Goal: Task Accomplishment & Management: Manage account settings

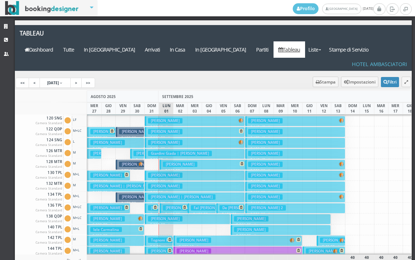
scroll to position [109, 0]
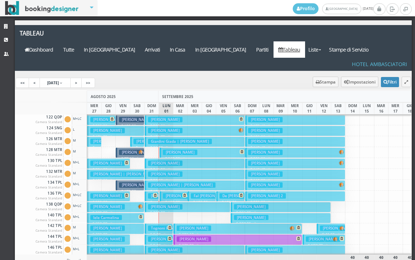
click at [150, 193] on h3 "Amaro Anna" at bounding box center [165, 195] width 34 height 5
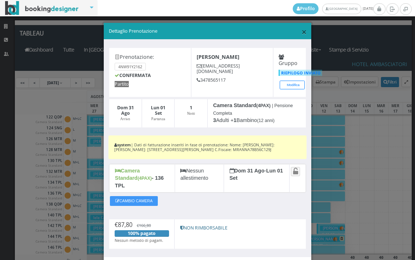
click at [302, 33] on span "×" at bounding box center [304, 31] width 5 height 12
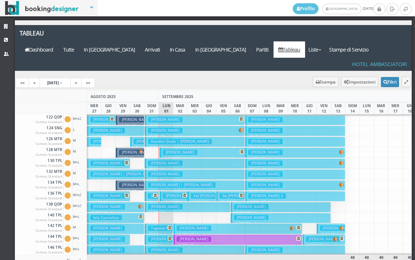
click at [167, 193] on h3 "Mantuano Maria" at bounding box center [180, 195] width 34 height 5
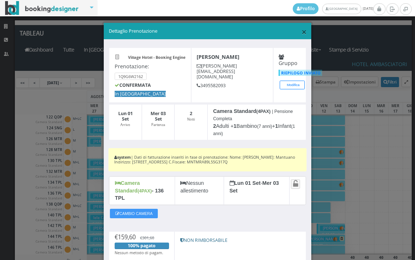
click at [302, 34] on span "×" at bounding box center [304, 31] width 5 height 12
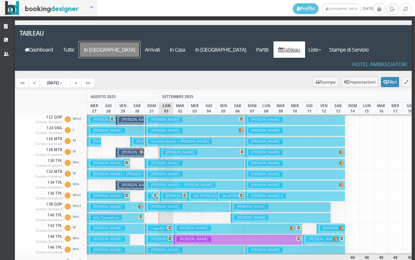
click at [140, 41] on a=pms-arrival-reservations"] "In Arrivo" at bounding box center [109, 49] width 61 height 16
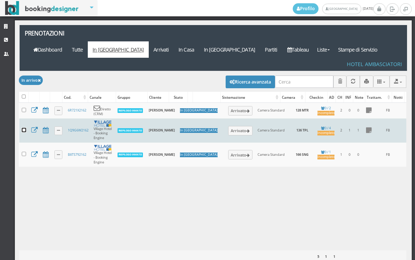
click at [23, 128] on input "checkbox" at bounding box center [24, 130] width 4 height 4
checkbox input "true"
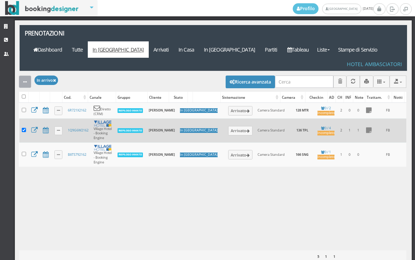
click at [23, 80] on icon "button" at bounding box center [25, 82] width 4 height 5
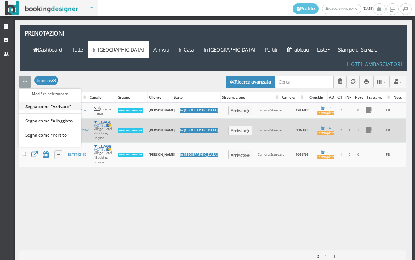
click at [56, 102] on link "Segna come "Arrivato"" at bounding box center [50, 106] width 62 height 8
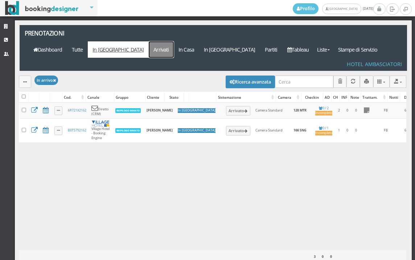
click at [174, 41] on link "Arrivati" at bounding box center [161, 49] width 25 height 16
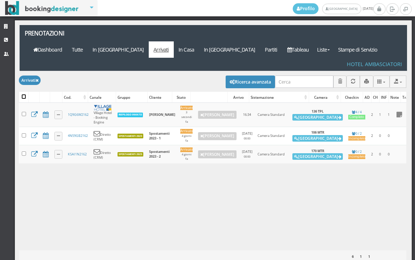
click at [25, 94] on input "checkbox" at bounding box center [24, 96] width 4 height 4
checkbox input "true"
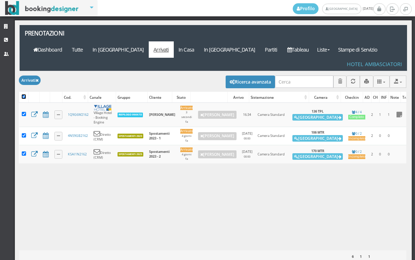
checkbox input "true"
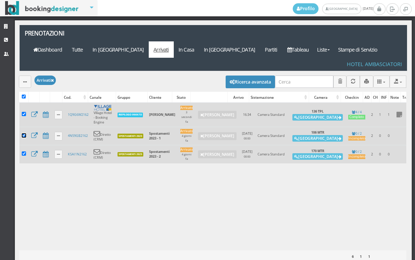
click at [23, 133] on input "checkbox" at bounding box center [24, 135] width 4 height 4
checkbox input "false"
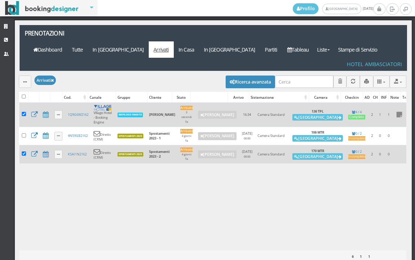
click at [23, 145] on td at bounding box center [23, 154] width 9 height 18
click at [27, 145] on td at bounding box center [23, 154] width 9 height 18
click at [24, 151] on input "checkbox" at bounding box center [24, 153] width 4 height 4
checkbox input "false"
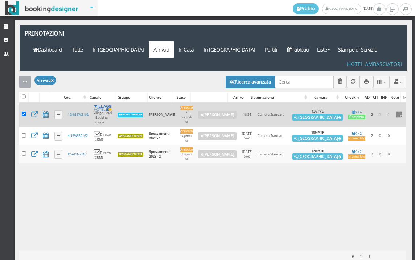
click at [28, 75] on button "button" at bounding box center [25, 81] width 12 height 12
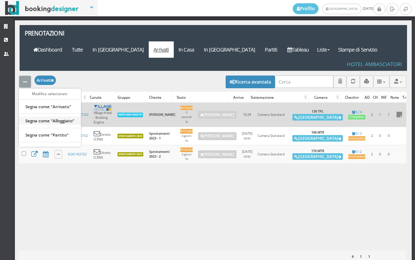
click at [38, 117] on link "Segna come "Alloggiato"" at bounding box center [50, 121] width 62 height 8
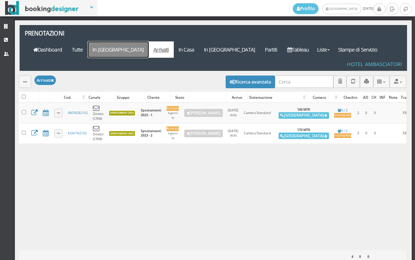
click at [149, 41] on link "In Arrivo" at bounding box center [118, 49] width 61 height 16
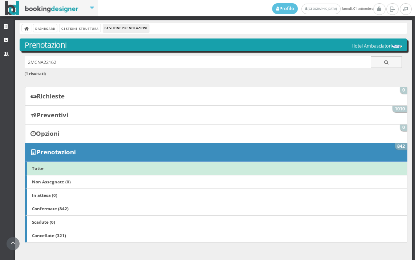
scroll to position [121, 0]
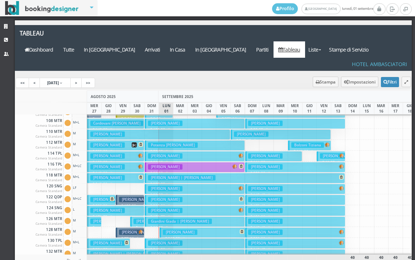
scroll to position [36, 0]
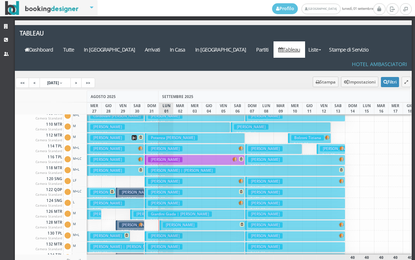
click at [163, 200] on h3 "Brachi Loredana" at bounding box center [165, 202] width 34 height 5
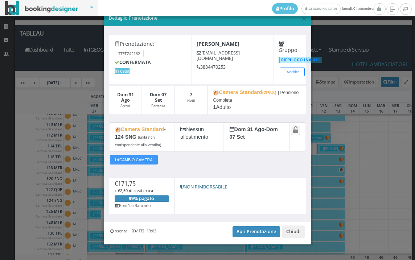
scroll to position [23, 0]
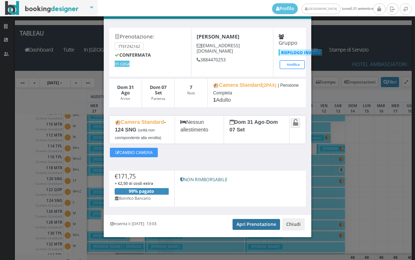
click at [240, 220] on link "Apri Prenotazione" at bounding box center [257, 224] width 48 height 11
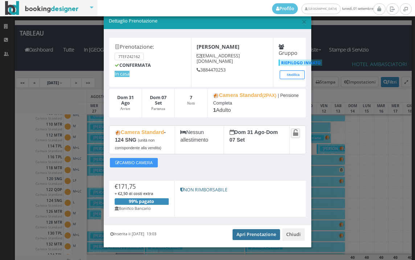
scroll to position [0, 0]
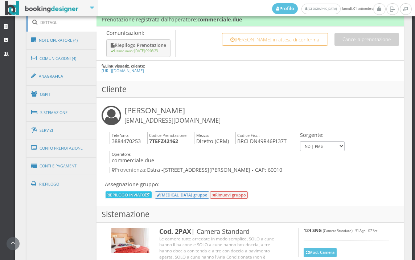
scroll to position [409, 0]
click at [65, 170] on link "Conti e Pagamenti" at bounding box center [61, 165] width 70 height 19
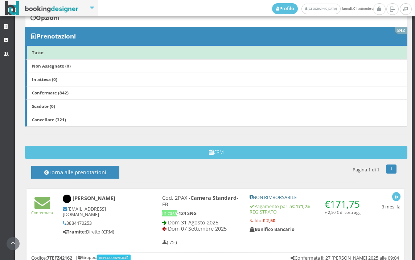
scroll to position [121, 0]
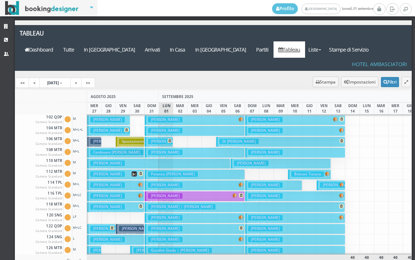
scroll to position [36, 0]
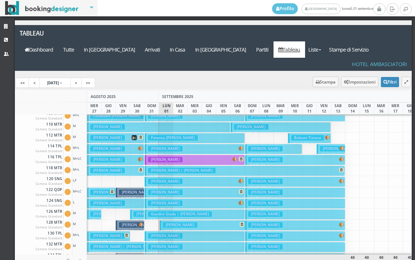
click at [175, 200] on h3 "Brachi Loredana" at bounding box center [165, 202] width 34 height 5
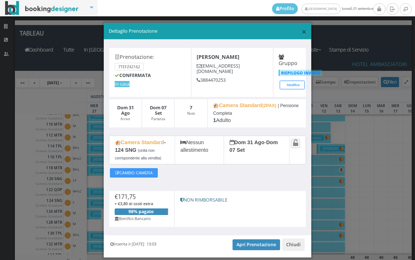
click at [302, 30] on span "×" at bounding box center [304, 31] width 5 height 12
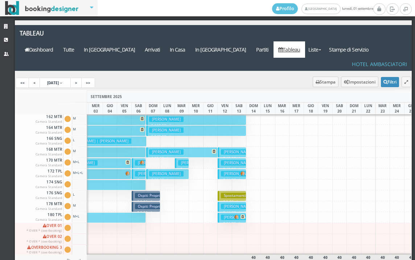
scroll to position [0, 0]
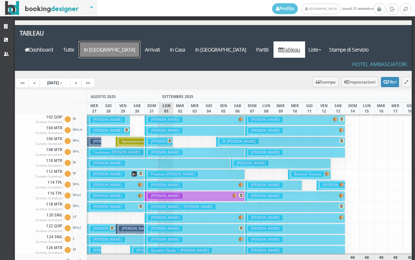
click at [140, 41] on a=pms-arrival-reservations"] "In [GEOGRAPHIC_DATA]" at bounding box center [109, 49] width 61 height 16
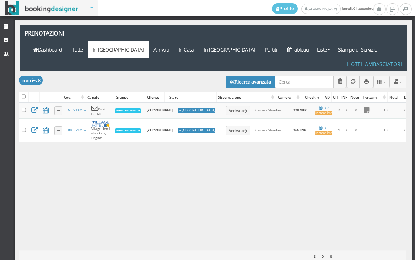
select select
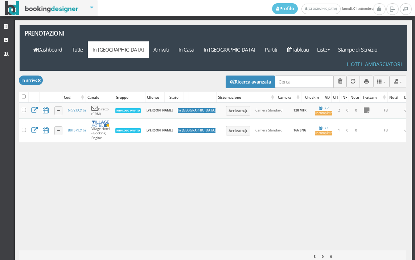
select select
click at [226, 75] on button "Ricerca avanzata" at bounding box center [250, 81] width 49 height 12
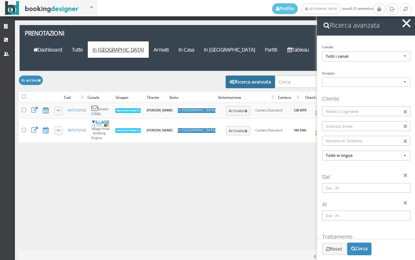
click at [355, 190] on input at bounding box center [366, 188] width 88 height 10
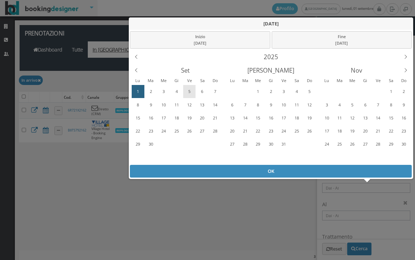
click at [192, 92] on div "5" at bounding box center [189, 92] width 11 height 12
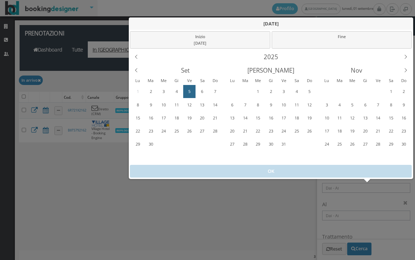
click at [192, 92] on div "5" at bounding box center [189, 92] width 11 height 12
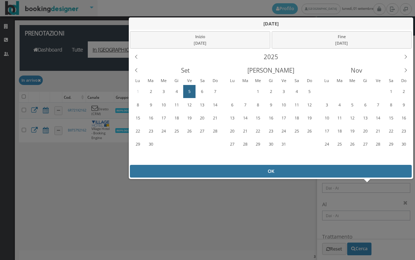
click at [209, 172] on div "OK" at bounding box center [271, 171] width 282 height 13
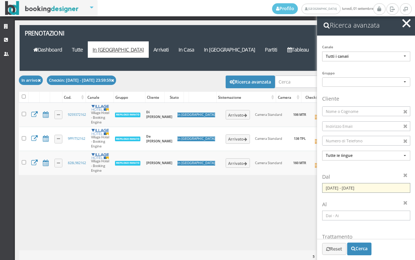
click at [365, 184] on input "[DATE] - [DATE]" at bounding box center [366, 188] width 88 height 10
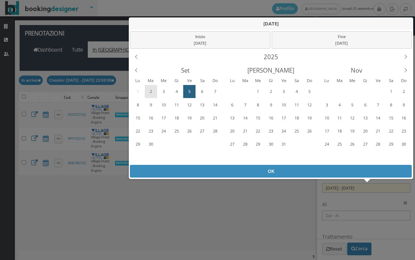
click at [154, 91] on div "2" at bounding box center [150, 92] width 11 height 12
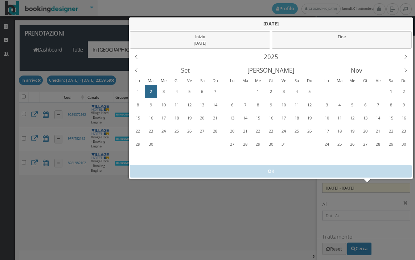
click at [154, 91] on div "2" at bounding box center [150, 92] width 11 height 12
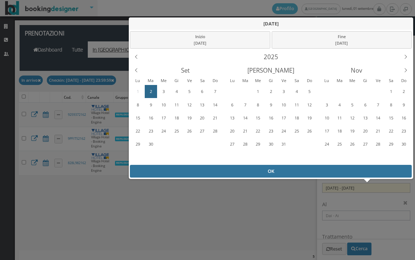
click at [188, 175] on div "OK" at bounding box center [271, 171] width 282 height 13
type input "[DATE] - [DATE]"
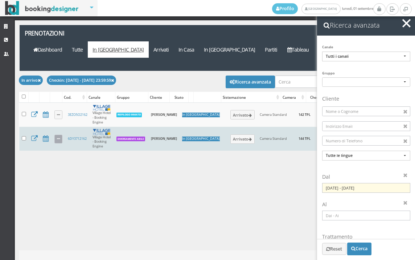
click at [59, 137] on icon at bounding box center [58, 139] width 3 height 4
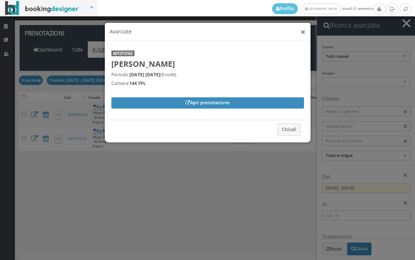
click at [301, 33] on button "×" at bounding box center [303, 31] width 5 height 9
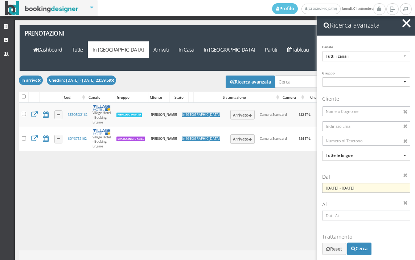
click at [406, 25] on button "button" at bounding box center [406, 23] width 11 height 11
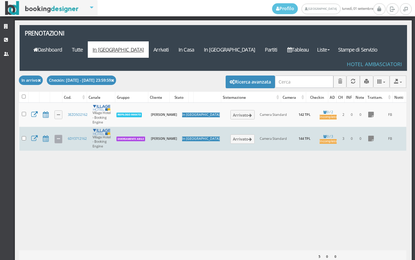
click at [62, 135] on link at bounding box center [58, 139] width 8 height 9
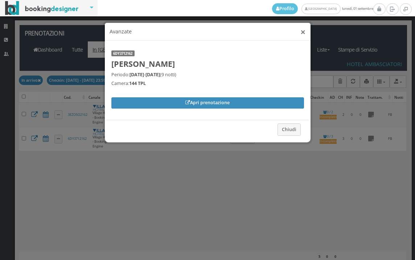
click at [301, 30] on button "×" at bounding box center [303, 31] width 5 height 9
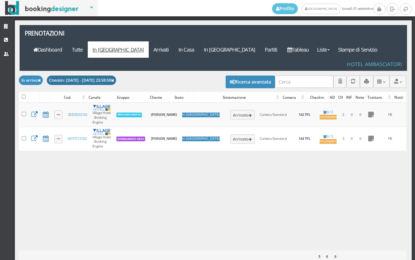
click at [109, 75] on button "Checkin: [DATE] - [DATE] 23:59:59" at bounding box center [82, 79] width 70 height 9
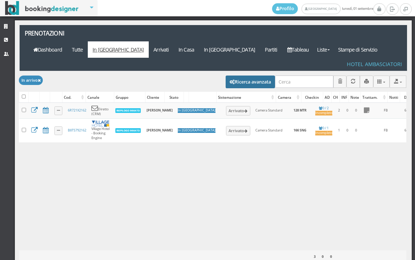
click at [256, 75] on button "Ricerca avanzata" at bounding box center [250, 81] width 49 height 12
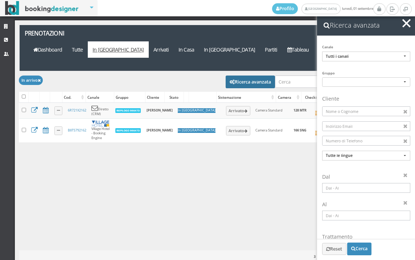
click at [360, 189] on input at bounding box center [366, 188] width 88 height 10
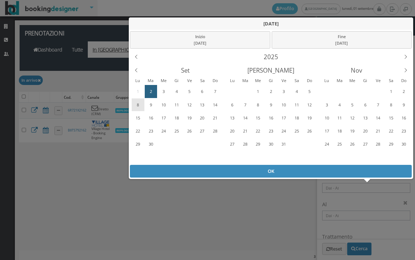
click at [136, 106] on div "8" at bounding box center [137, 105] width 11 height 12
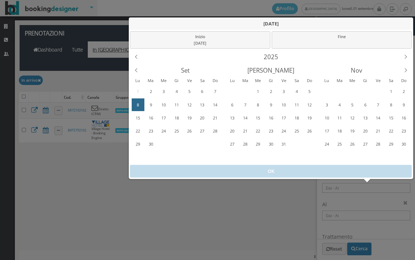
click at [136, 106] on div "8" at bounding box center [137, 105] width 11 height 12
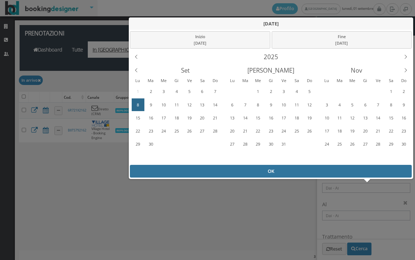
click at [176, 167] on div "OK" at bounding box center [271, 171] width 282 height 13
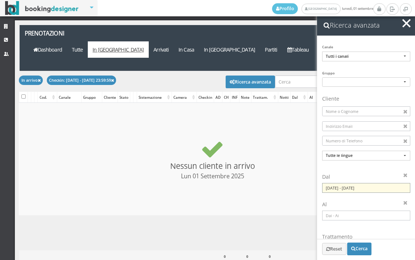
click at [342, 187] on input "08/09/2025 - 08/09/2025" at bounding box center [366, 188] width 88 height 10
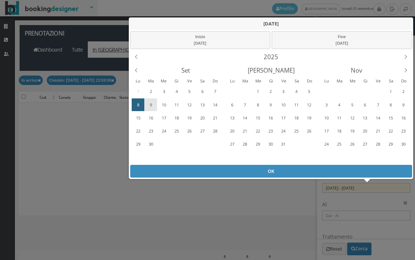
click at [154, 104] on div "9" at bounding box center [150, 105] width 11 height 12
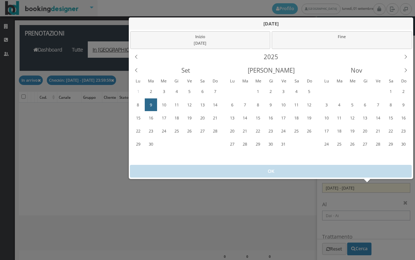
click at [154, 104] on div "9" at bounding box center [150, 105] width 11 height 12
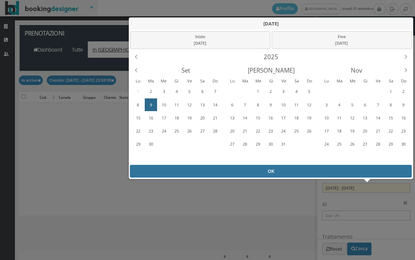
click at [172, 165] on div "OK" at bounding box center [271, 171] width 282 height 13
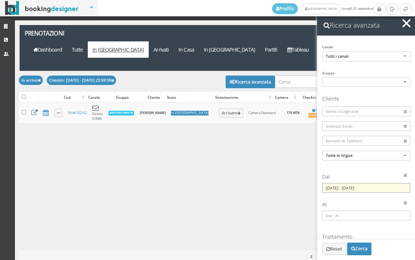
click at [347, 193] on input "09/09/2025 - 09/09/2025" at bounding box center [366, 188] width 88 height 10
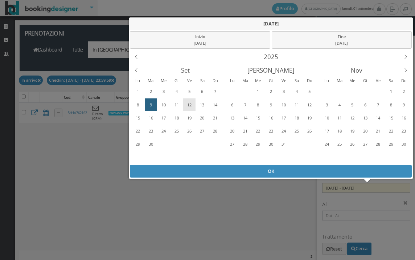
click at [189, 101] on div "12" at bounding box center [189, 105] width 11 height 12
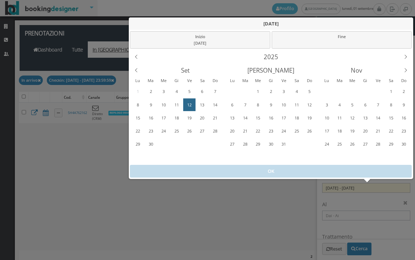
click at [189, 101] on div "12" at bounding box center [189, 105] width 11 height 12
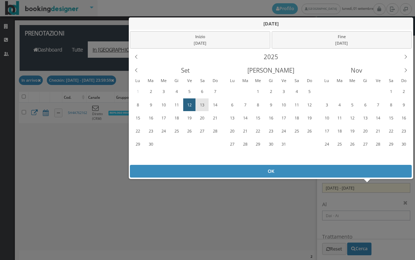
click at [202, 106] on div "13" at bounding box center [202, 105] width 11 height 12
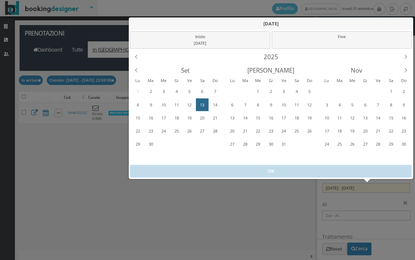
click at [202, 106] on div "13" at bounding box center [202, 105] width 11 height 12
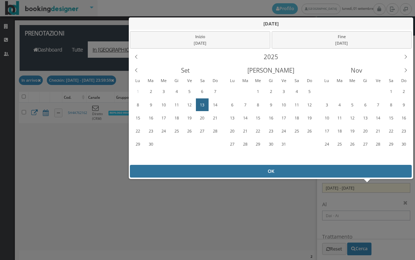
click at [213, 165] on div "OK" at bounding box center [271, 171] width 282 height 13
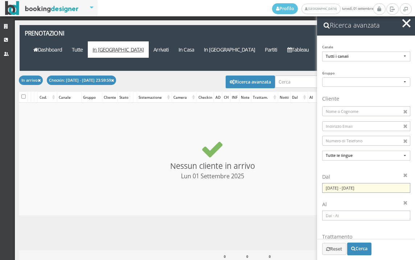
click at [336, 185] on input "13/09/2025 - 13/09/2025" at bounding box center [366, 188] width 88 height 10
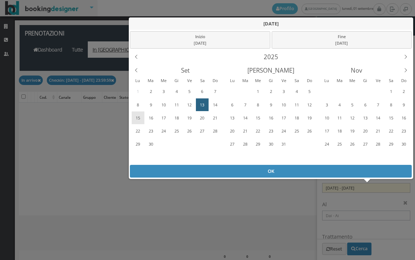
click at [139, 118] on div "15" at bounding box center [137, 118] width 11 height 12
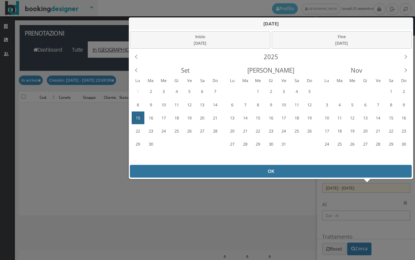
click at [134, 170] on div "OK" at bounding box center [271, 171] width 282 height 13
type input "15/09/2025 - 15/09/2025"
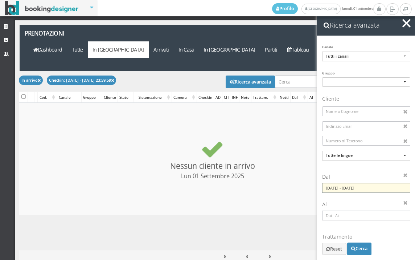
click at [343, 189] on input "15/09/2025 - 15/09/2025" at bounding box center [366, 188] width 88 height 10
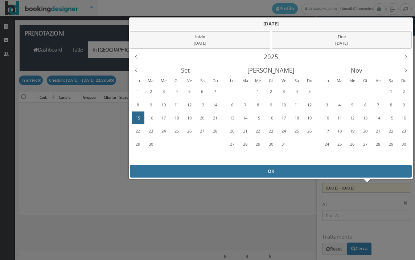
click at [274, 175] on div "OK" at bounding box center [271, 171] width 282 height 13
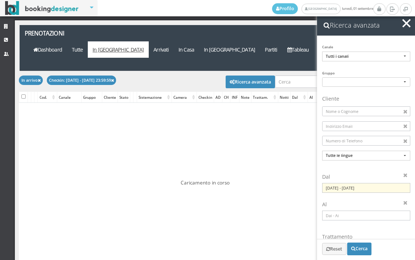
checkbox input "false"
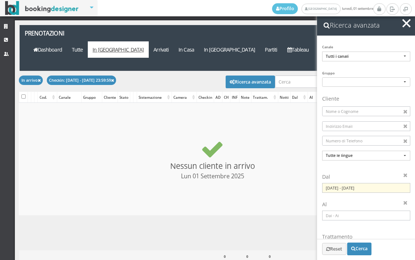
click at [404, 25] on span "button" at bounding box center [406, 23] width 8 height 8
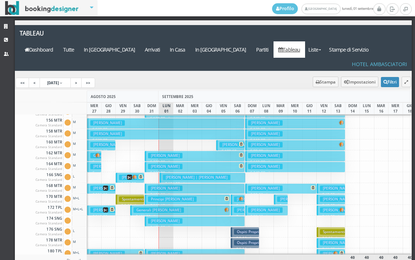
scroll to position [327, 0]
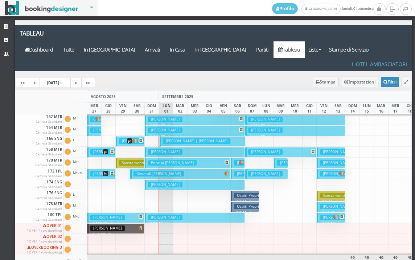
click at [247, 201] on button "Ospiti Proprieta' € 0.00 2 notti 2 Adulti" at bounding box center [245, 206] width 29 height 11
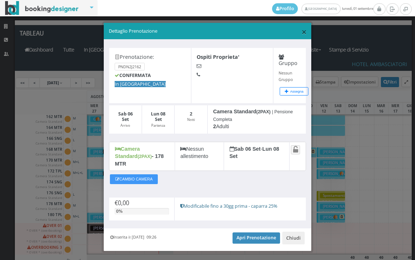
click at [302, 33] on span "×" at bounding box center [304, 31] width 5 height 12
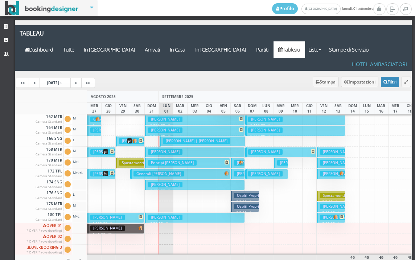
click at [249, 193] on h3 "Ospiti Proprieta'" at bounding box center [251, 195] width 34 height 5
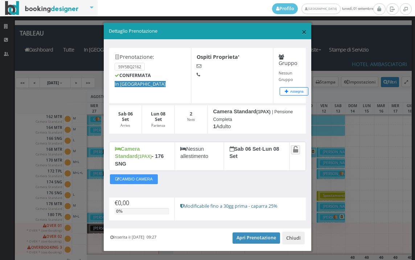
click at [302, 30] on span "×" at bounding box center [304, 31] width 5 height 12
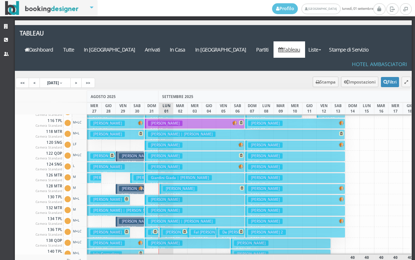
scroll to position [0, 0]
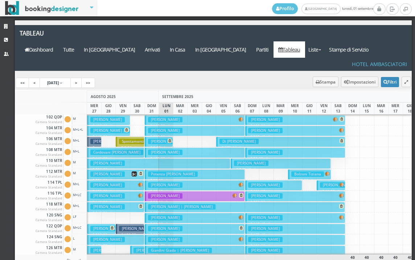
click at [181, 191] on button "Bosco Rodolfo € 99.00 7 notti 2 Adulti" at bounding box center [195, 196] width 100 height 11
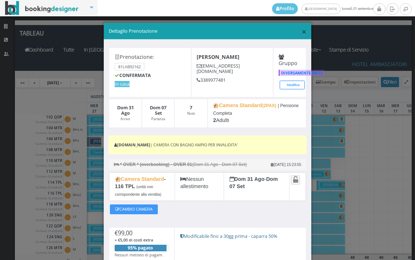
click at [302, 31] on span "×" at bounding box center [304, 31] width 5 height 12
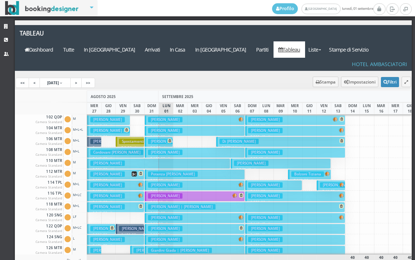
click at [176, 171] on h3 "Potenza Vincenzo" at bounding box center [173, 173] width 50 height 5
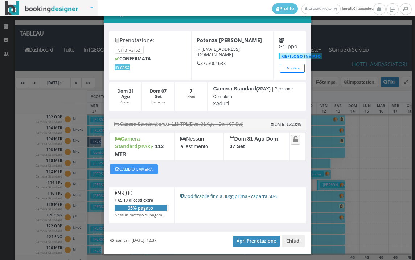
scroll to position [28, 0]
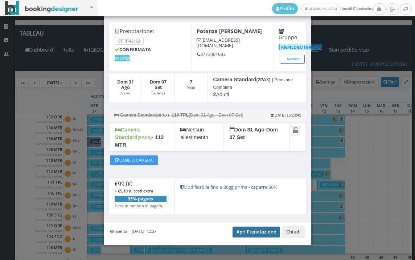
click at [254, 226] on link "Apri Prenotazione" at bounding box center [257, 231] width 48 height 11
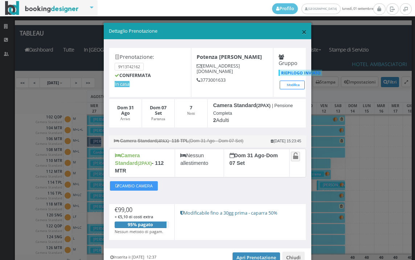
click at [302, 32] on span "×" at bounding box center [304, 31] width 5 height 12
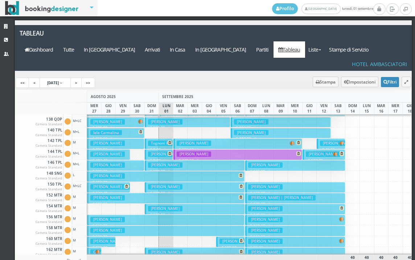
scroll to position [218, 0]
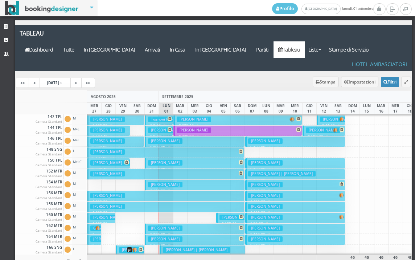
click at [152, 182] on h3 "Casini Gianfranco" at bounding box center [165, 184] width 34 height 5
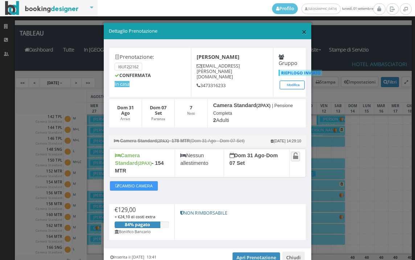
click at [302, 29] on span "×" at bounding box center [304, 31] width 5 height 12
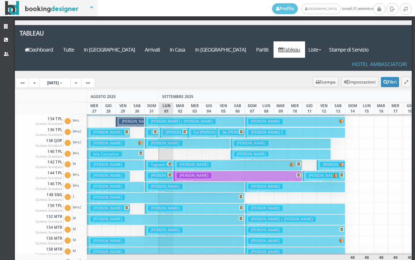
scroll to position [145, 0]
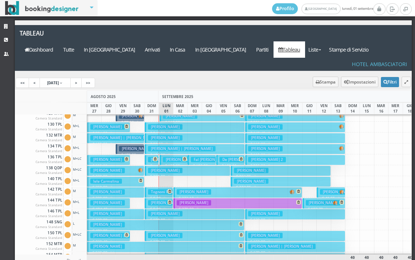
click at [168, 157] on h3 "Mantuano Maria" at bounding box center [180, 159] width 34 height 5
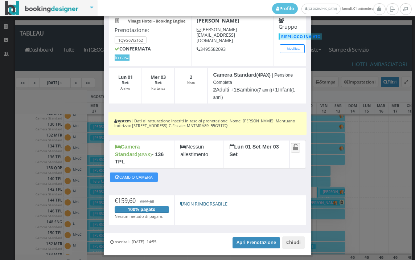
scroll to position [0, 0]
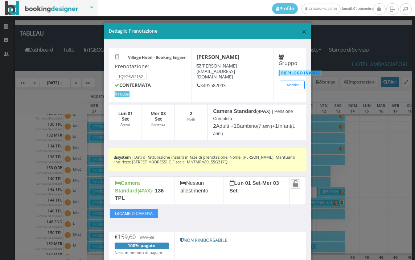
click at [302, 34] on span "×" at bounding box center [304, 31] width 5 height 12
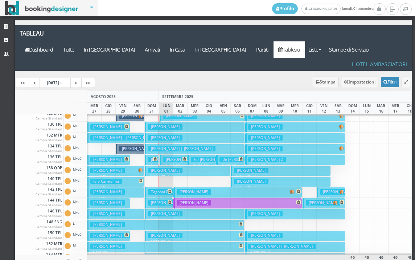
click at [200, 146] on h3 "Lucato Gianluca | Lucato Nicola" at bounding box center [182, 148] width 68 height 5
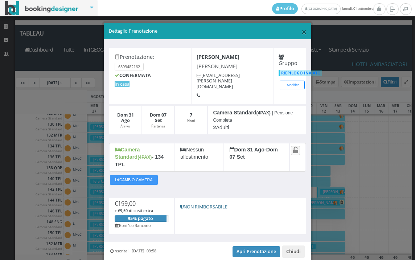
click at [302, 36] on span "×" at bounding box center [304, 31] width 5 height 12
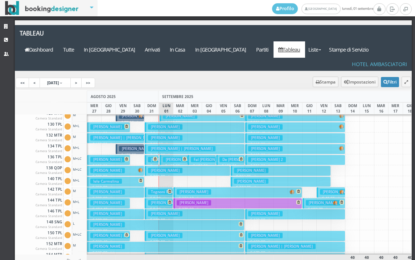
click at [176, 157] on h3 "Mantuano Maria" at bounding box center [180, 159] width 34 height 5
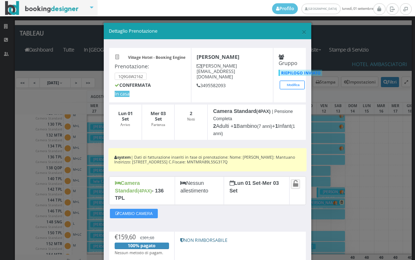
scroll to position [52, 0]
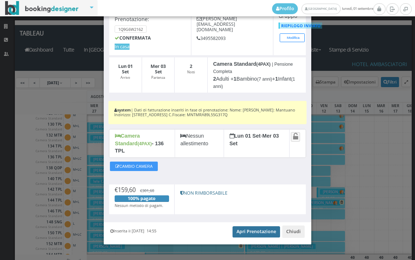
click at [261, 226] on link "Apri Prenotazione" at bounding box center [257, 231] width 48 height 11
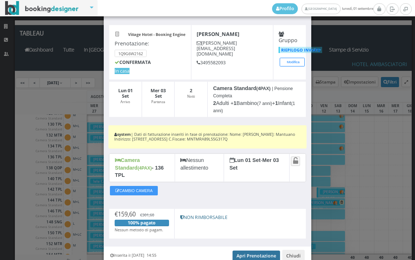
scroll to position [0, 0]
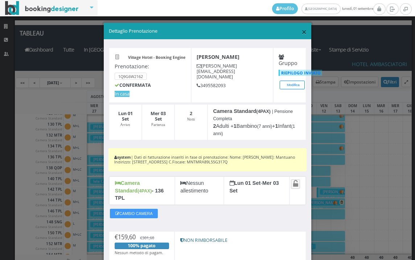
click at [302, 32] on span "×" at bounding box center [304, 31] width 5 height 12
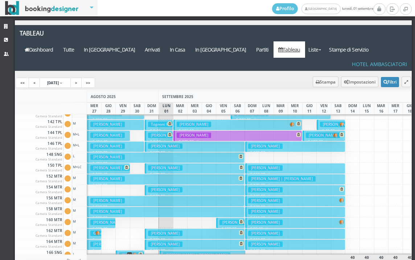
scroll to position [254, 0]
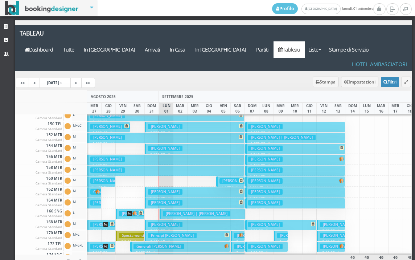
click at [167, 211] on h3 "Corcione Davide | Corcione Davide" at bounding box center [197, 213] width 68 height 5
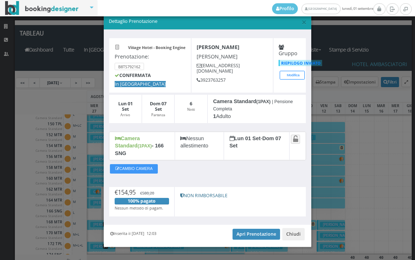
scroll to position [13, 0]
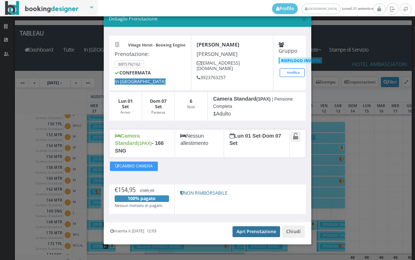
click at [267, 228] on link "Apri Prenotazione" at bounding box center [257, 231] width 48 height 11
click at [302, 21] on span "×" at bounding box center [304, 19] width 5 height 12
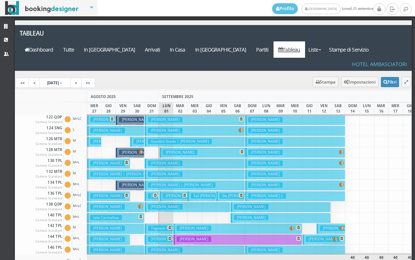
scroll to position [0, 0]
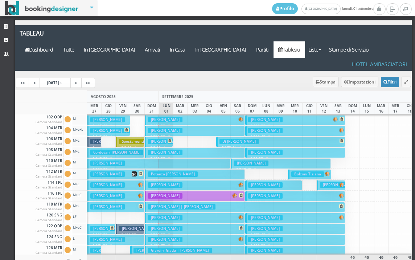
click at [199, 167] on p "€ 296.00 13 notti" at bounding box center [159, 170] width 138 height 6
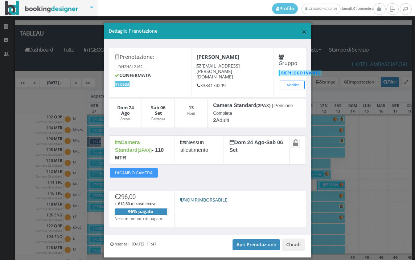
click at [302, 32] on span "×" at bounding box center [304, 31] width 5 height 12
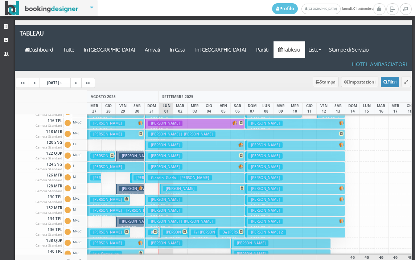
scroll to position [145, 0]
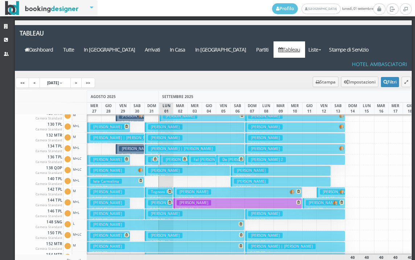
click at [112, 200] on h3 "Castiglia Cristina" at bounding box center [107, 202] width 34 height 5
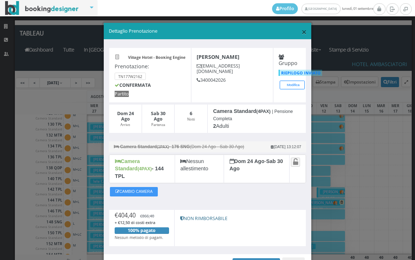
click at [302, 30] on span "×" at bounding box center [304, 31] width 5 height 12
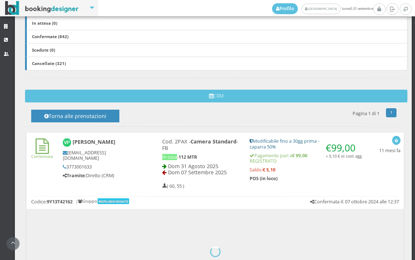
scroll to position [282, 0]
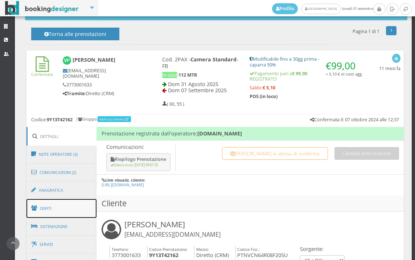
click at [74, 205] on link "Ospiti" at bounding box center [61, 208] width 70 height 19
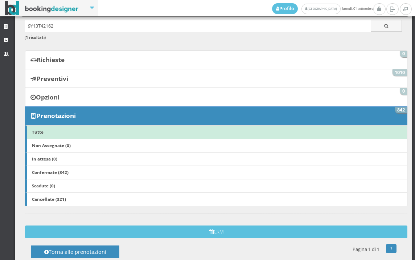
scroll to position [0, 0]
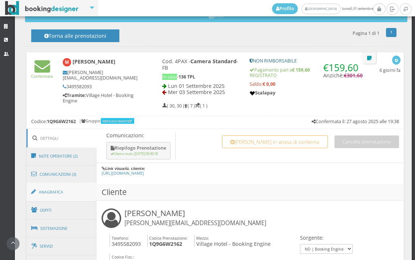
scroll to position [282, 0]
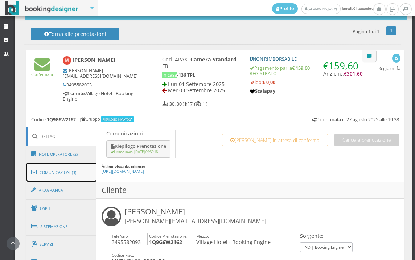
click at [75, 180] on link "Comunicazioni (3)" at bounding box center [61, 172] width 70 height 19
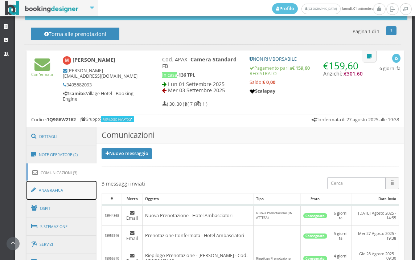
click at [74, 187] on link "Anagrafica" at bounding box center [61, 190] width 70 height 19
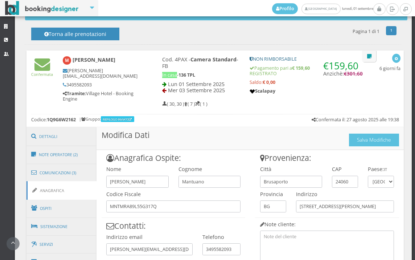
scroll to position [372, 0]
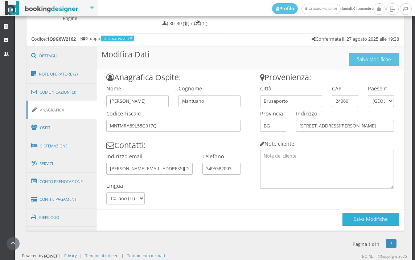
click at [359, 225] on button "Salva Modifiche" at bounding box center [371, 219] width 57 height 13
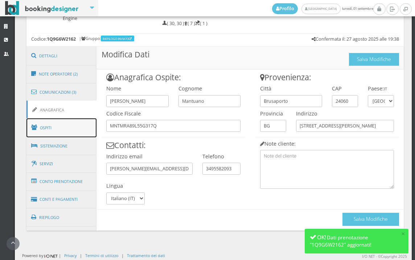
click at [65, 130] on link "Ospiti" at bounding box center [61, 127] width 70 height 19
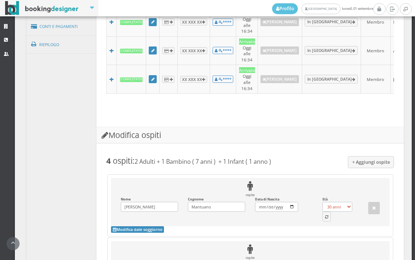
scroll to position [614, 0]
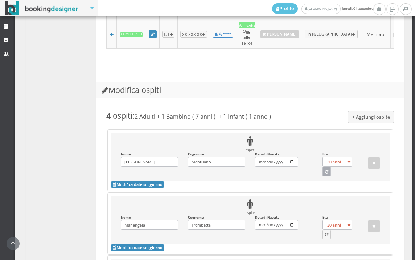
click at [325, 170] on icon "button" at bounding box center [326, 172] width 3 height 4
select select "36"
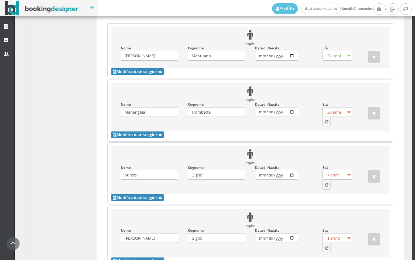
scroll to position [735, 0]
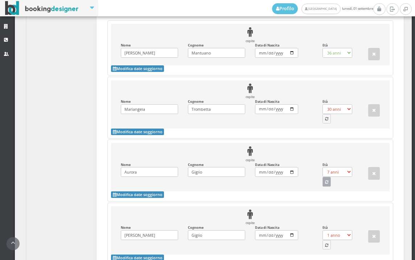
click at [325, 180] on icon "button" at bounding box center [326, 182] width 3 height 4
select select "1"
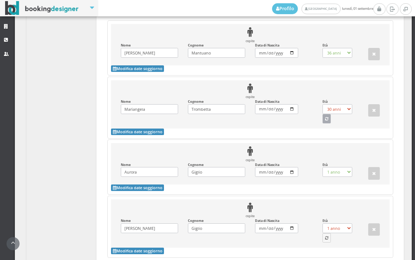
click at [325, 117] on icon "button" at bounding box center [326, 119] width 3 height 4
select select "62"
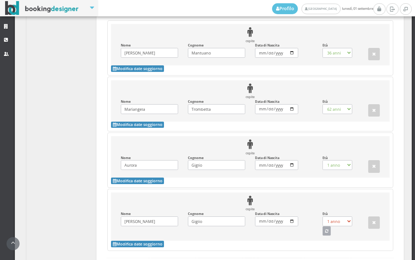
click at [323, 226] on button "button" at bounding box center [327, 230] width 9 height 9
select select "7"
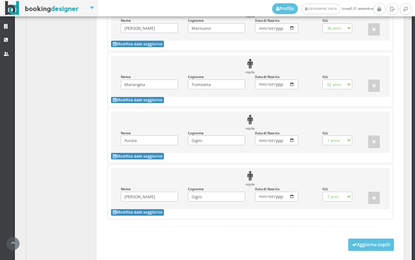
scroll to position [782, 0]
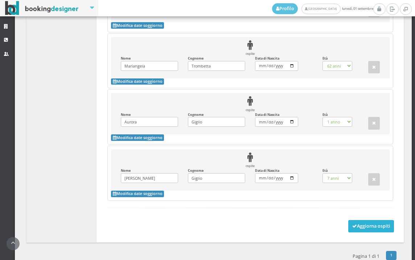
click at [371, 220] on button "Aggiorna ospiti" at bounding box center [371, 226] width 46 height 12
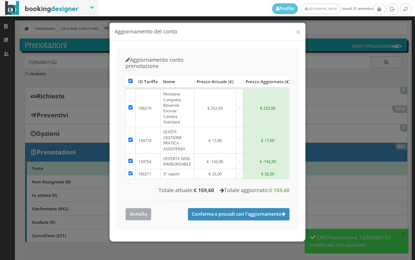
click at [147, 208] on button "Annulla" at bounding box center [139, 214] width 26 height 12
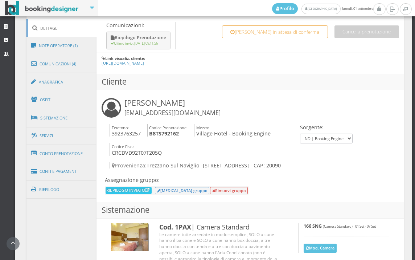
scroll to position [392, 0]
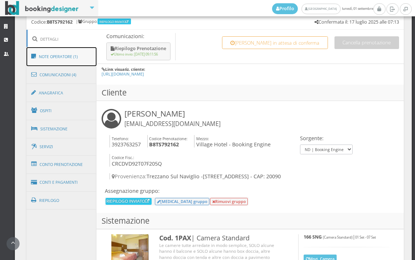
click at [78, 54] on link "Note Operatore (1)" at bounding box center [61, 56] width 70 height 19
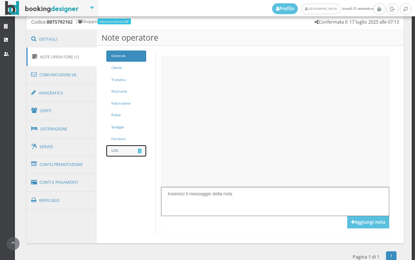
click at [128, 146] on link "LOG 1" at bounding box center [126, 150] width 40 height 11
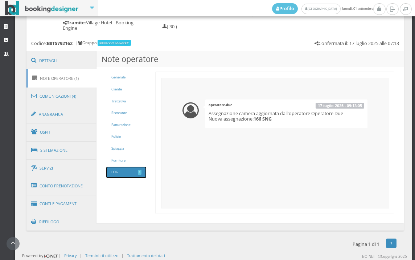
scroll to position [367, 0]
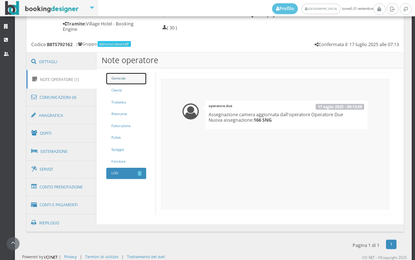
click at [125, 75] on link "Generale" at bounding box center [126, 78] width 40 height 11
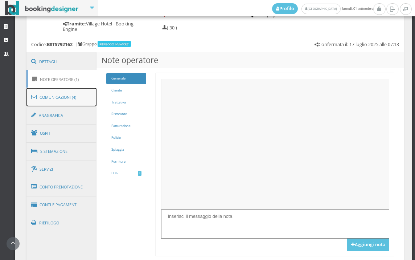
click at [74, 96] on link "Comunicazioni (4)" at bounding box center [61, 97] width 70 height 19
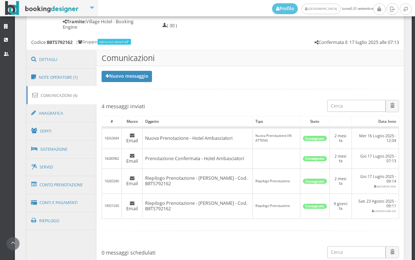
scroll to position [343, 0]
